Goal: Communication & Community: Share content

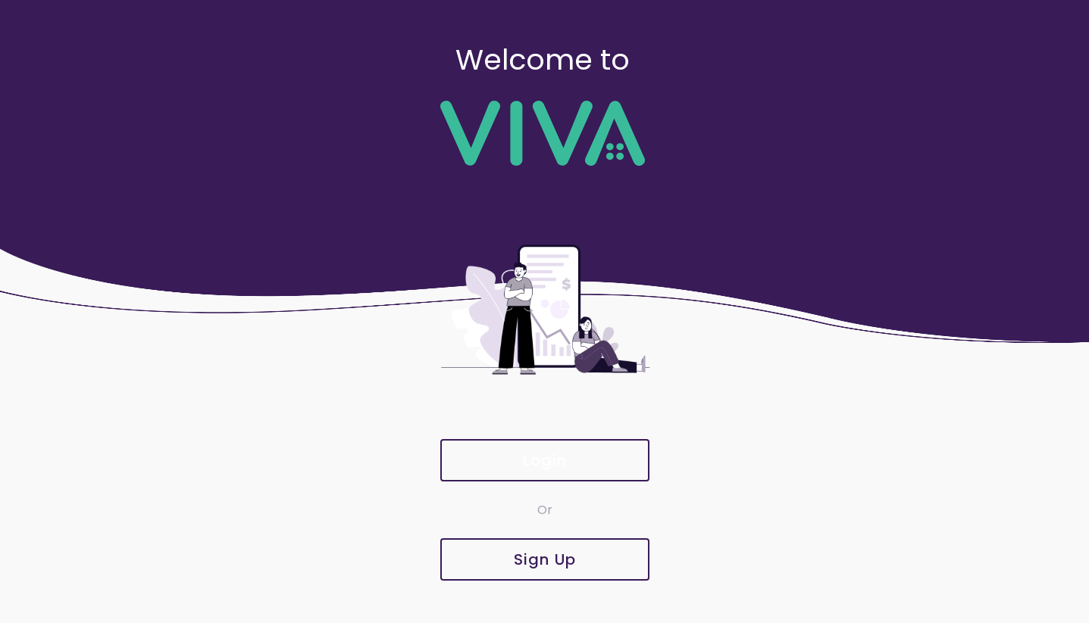
click at [0, 0] on slot "Login" at bounding box center [0, 0] width 0 height 0
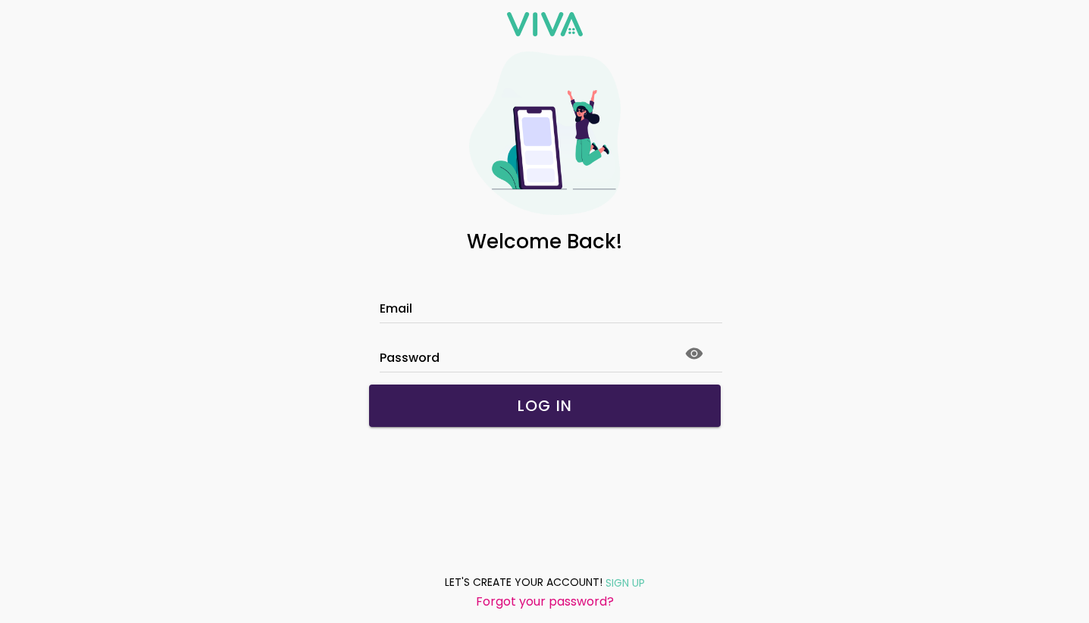
click at [521, 305] on input "Email" at bounding box center [545, 311] width 330 height 13
type input "**********"
click button "submit" at bounding box center [0, 0] width 0 height 0
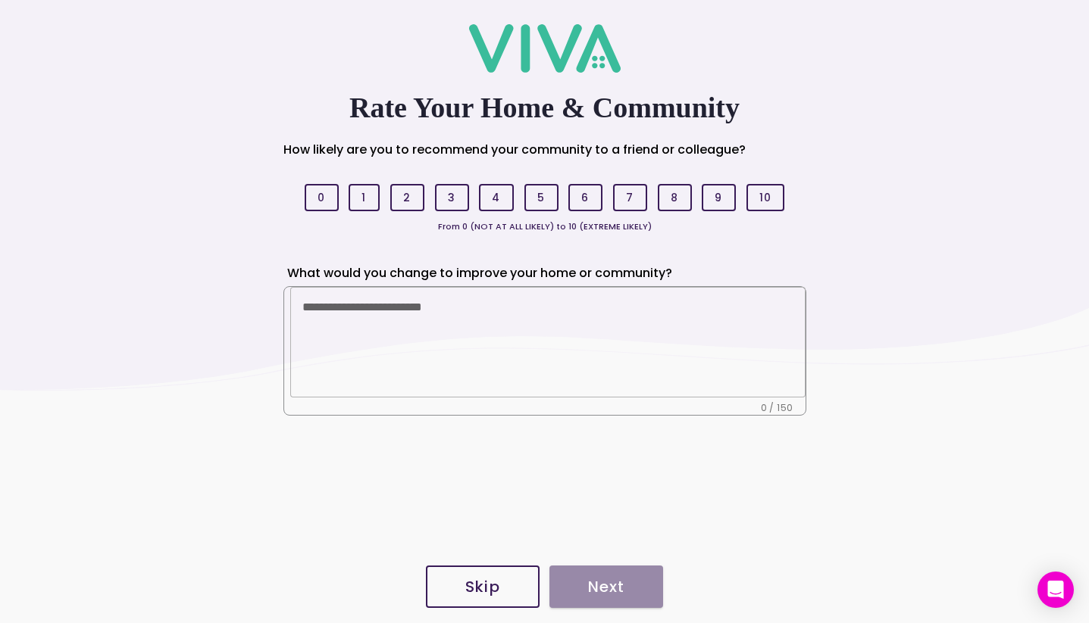
click at [0, 0] on slot "Skip" at bounding box center [0, 0] width 0 height 0
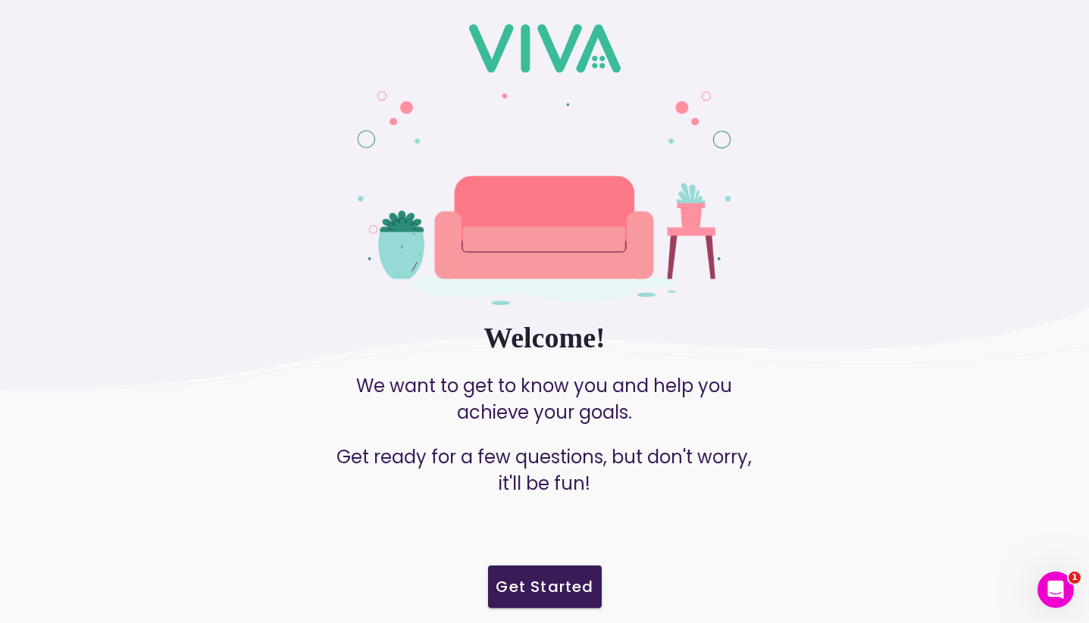
click at [0, 0] on slot "Get Started" at bounding box center [0, 0] width 0 height 0
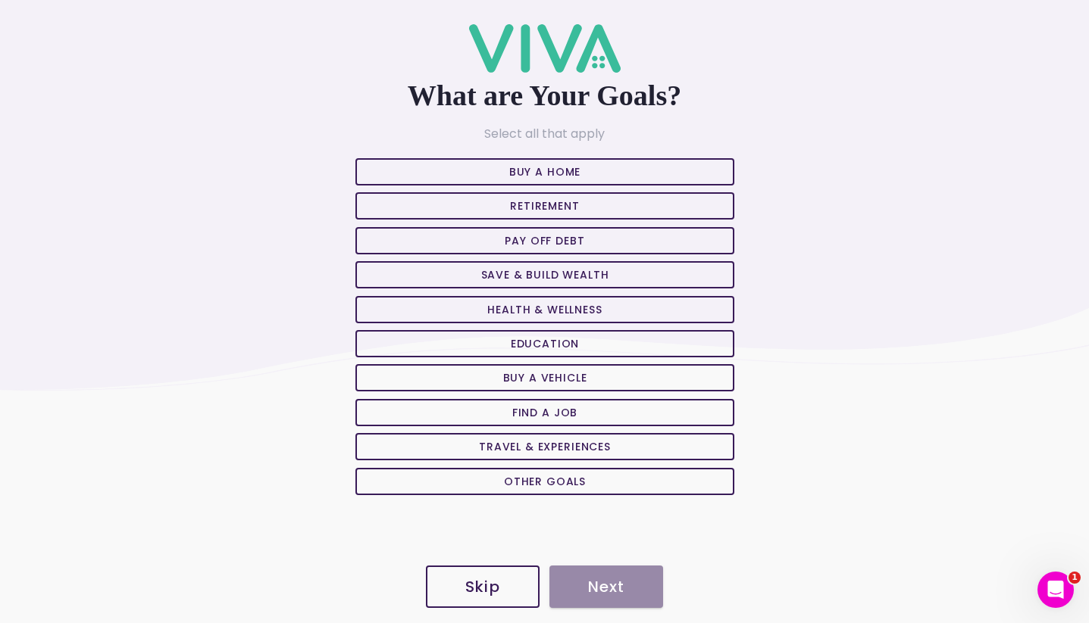
click at [460, 586] on span "Skip" at bounding box center [482, 587] width 80 height 15
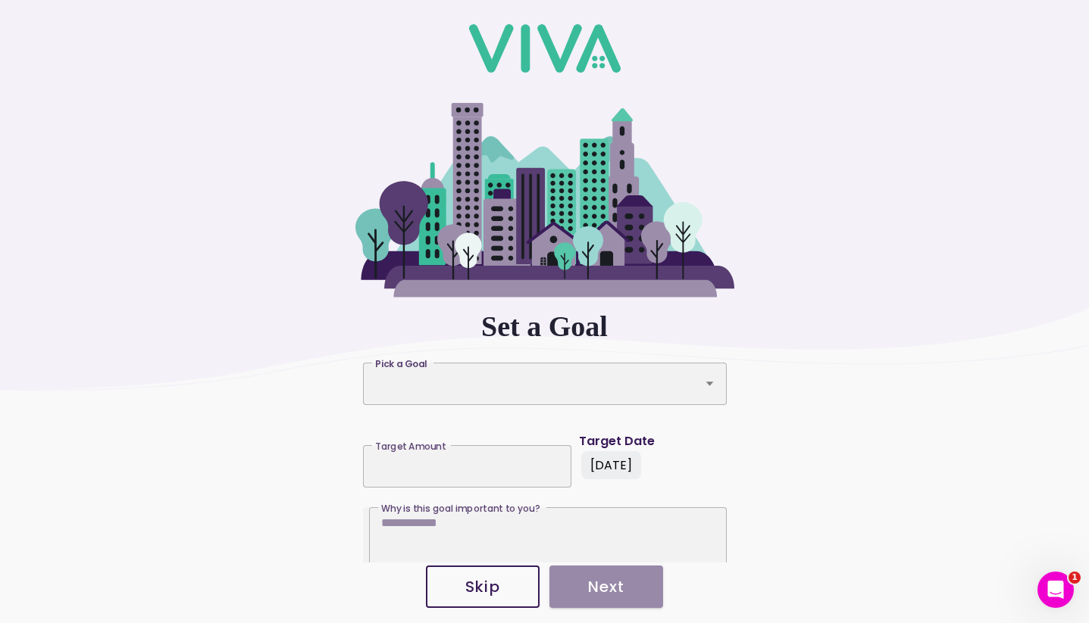
click at [462, 586] on span "Skip" at bounding box center [482, 587] width 80 height 15
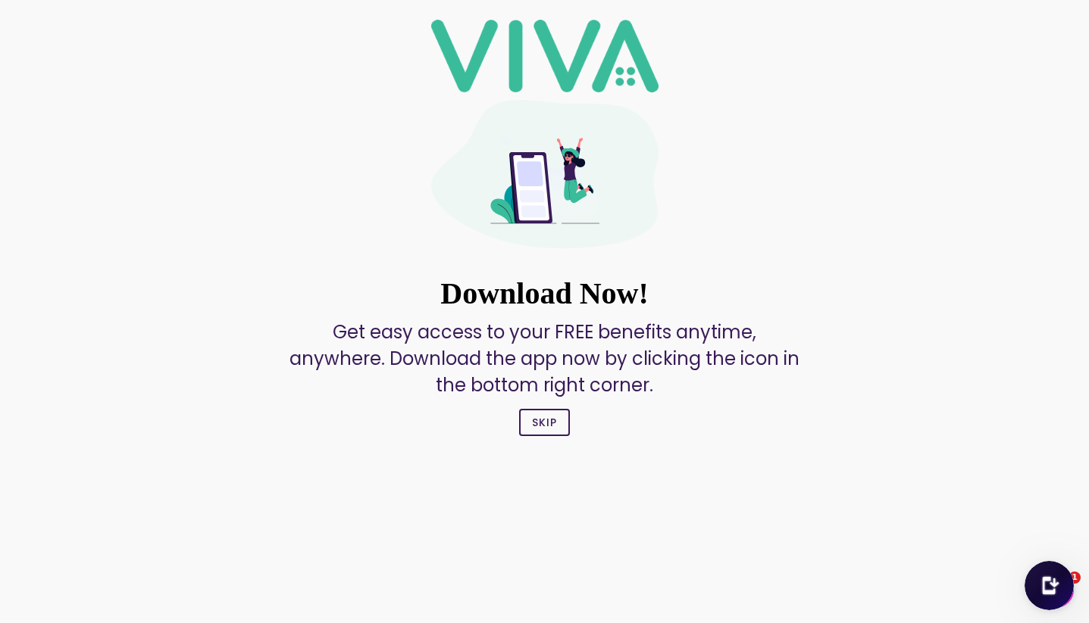
click at [0, 0] on slot "Skip" at bounding box center [0, 0] width 0 height 0
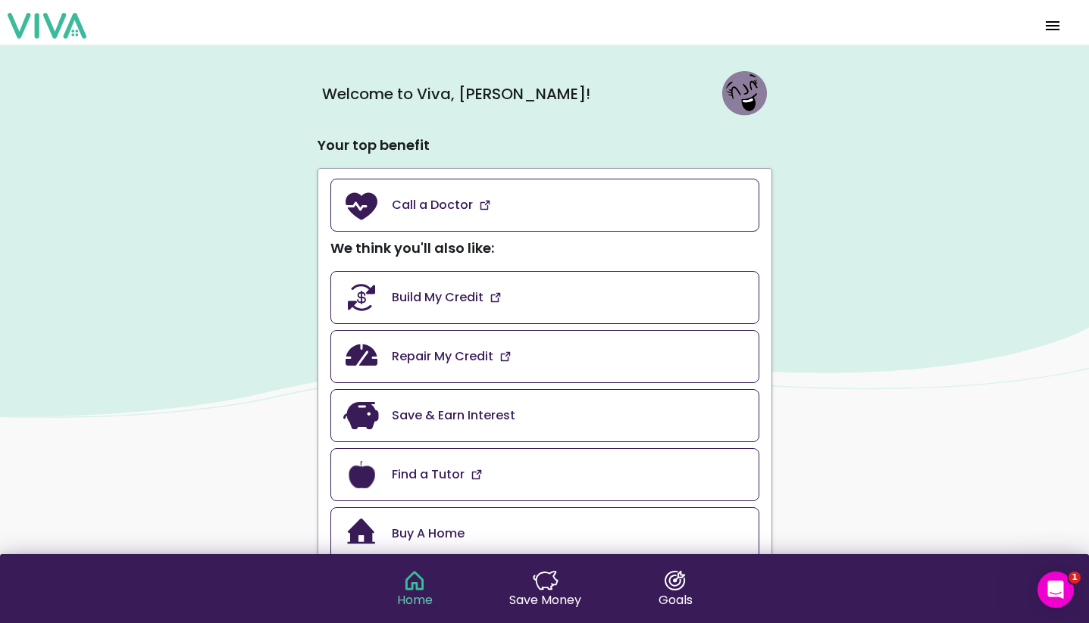
click at [1046, 31] on span "menu" at bounding box center [1052, 26] width 24 height 36
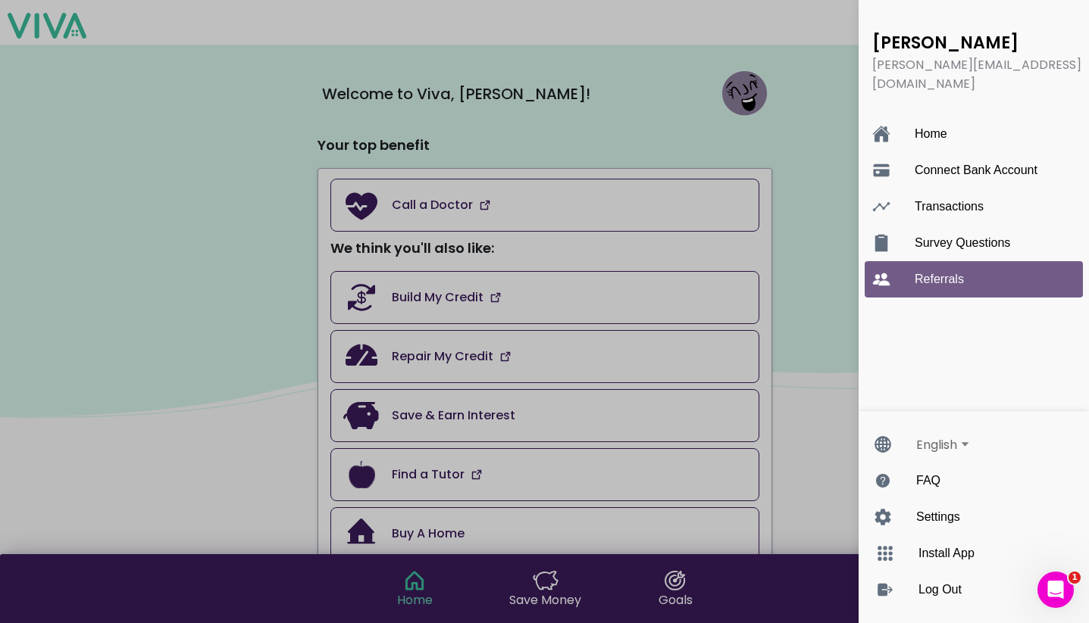
click at [964, 273] on ion-label "Referrals" at bounding box center [988, 280] width 148 height 14
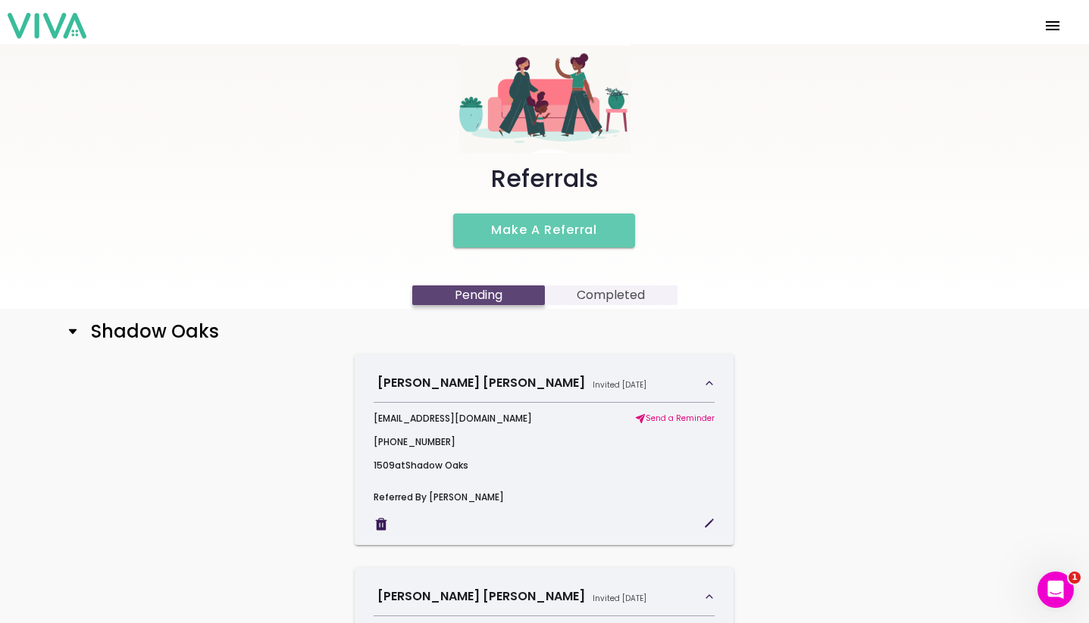
click at [603, 240] on button "Make a Referral" at bounding box center [544, 231] width 182 height 34
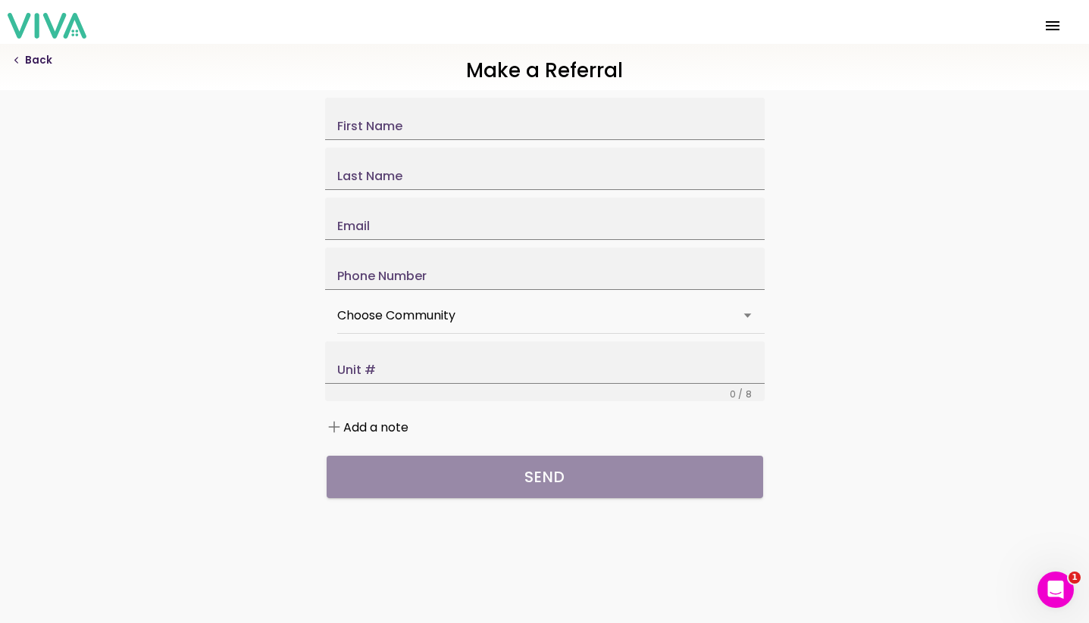
click at [473, 333] on label "Choose Community" at bounding box center [544, 315] width 415 height 33
click at [473, 333] on button "Choose Community" at bounding box center [544, 315] width 415 height 33
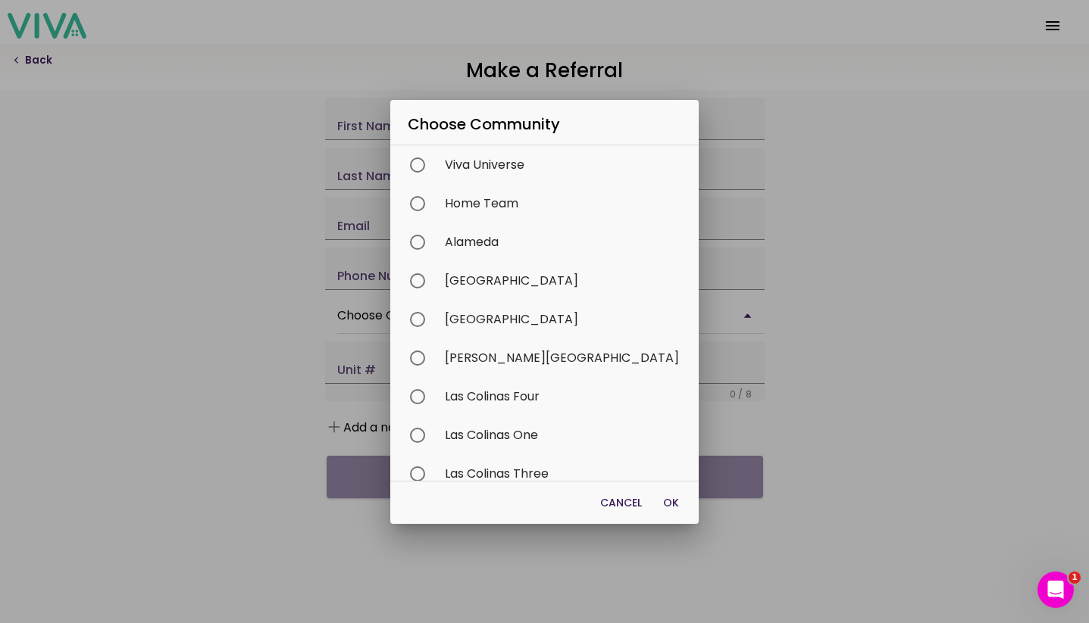
click at [600, 506] on span "Cancel" at bounding box center [621, 502] width 42 height 15
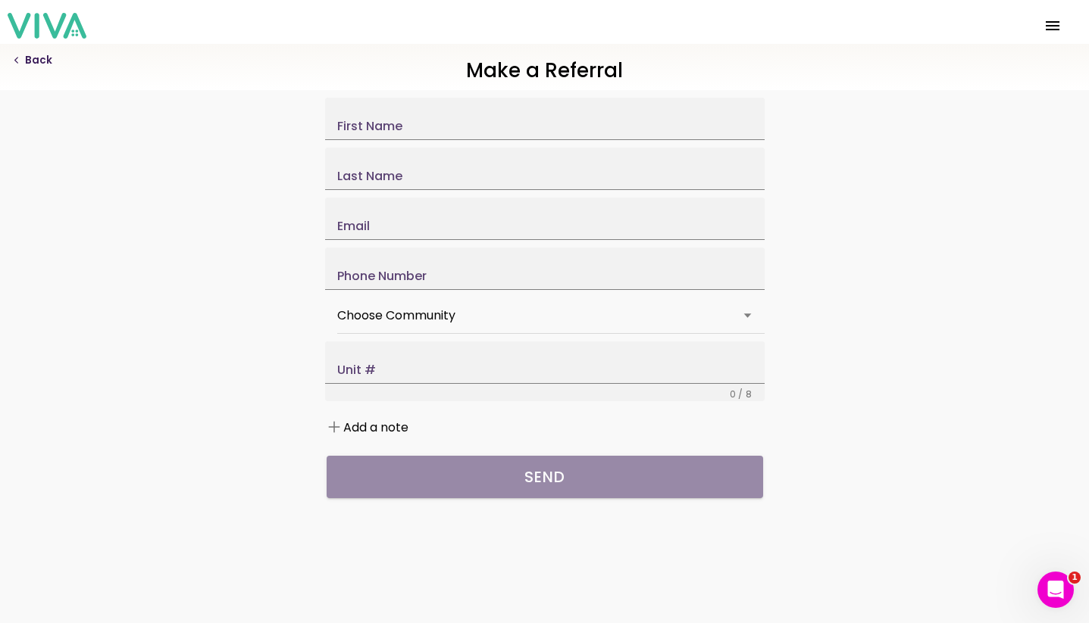
click at [450, 333] on label "Choose Community" at bounding box center [544, 315] width 415 height 33
click at [450, 333] on button "Choose Community" at bounding box center [544, 315] width 415 height 33
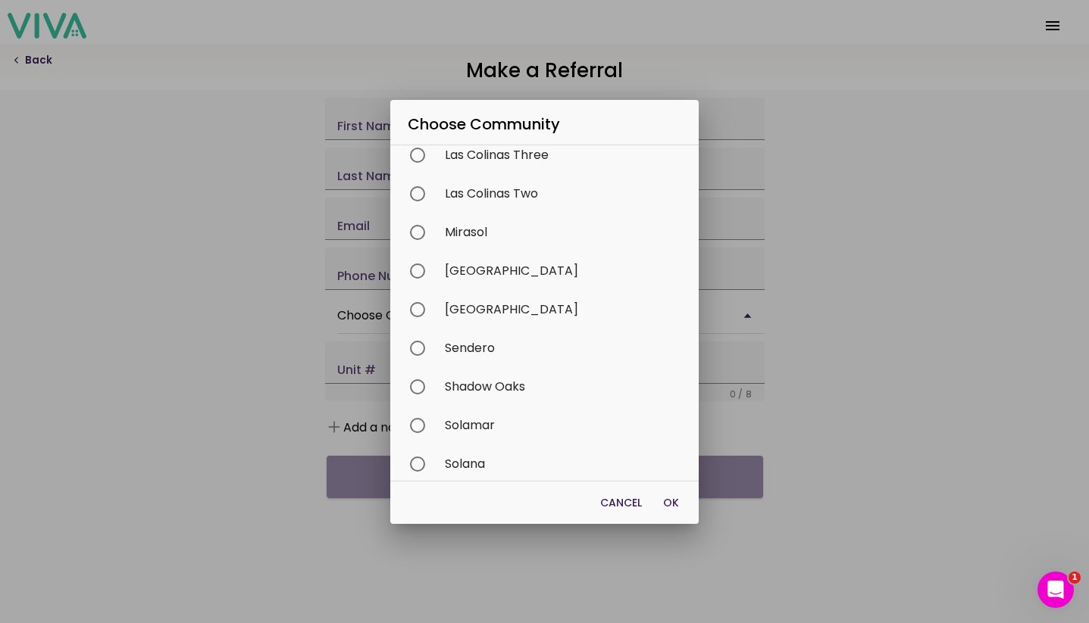
scroll to position [725, 0]
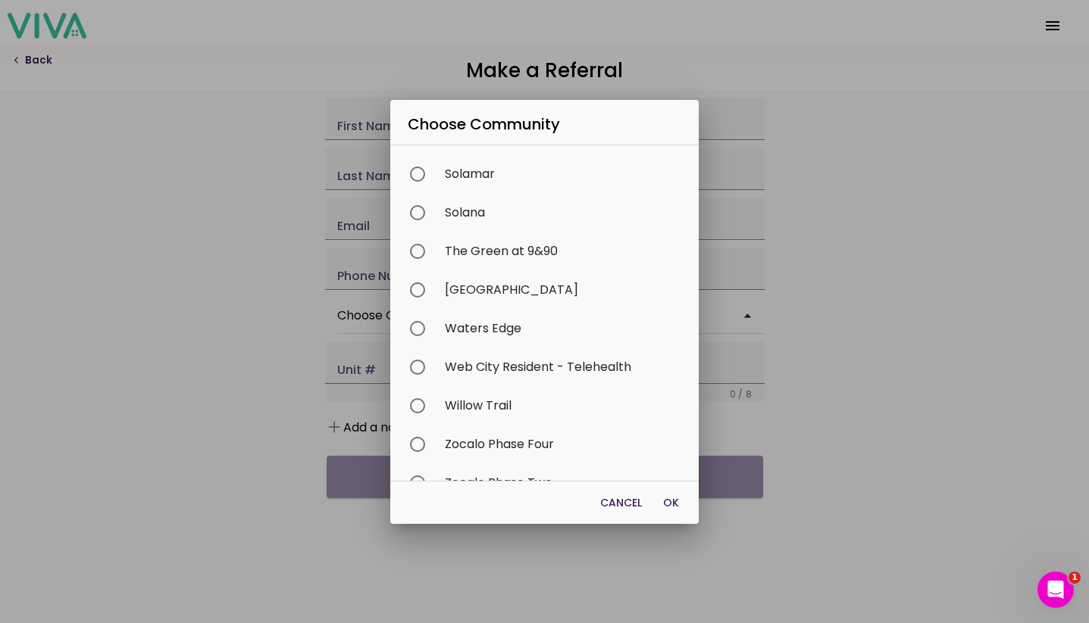
click at [600, 501] on span "Cancel" at bounding box center [621, 502] width 42 height 15
